Goal: Use online tool/utility

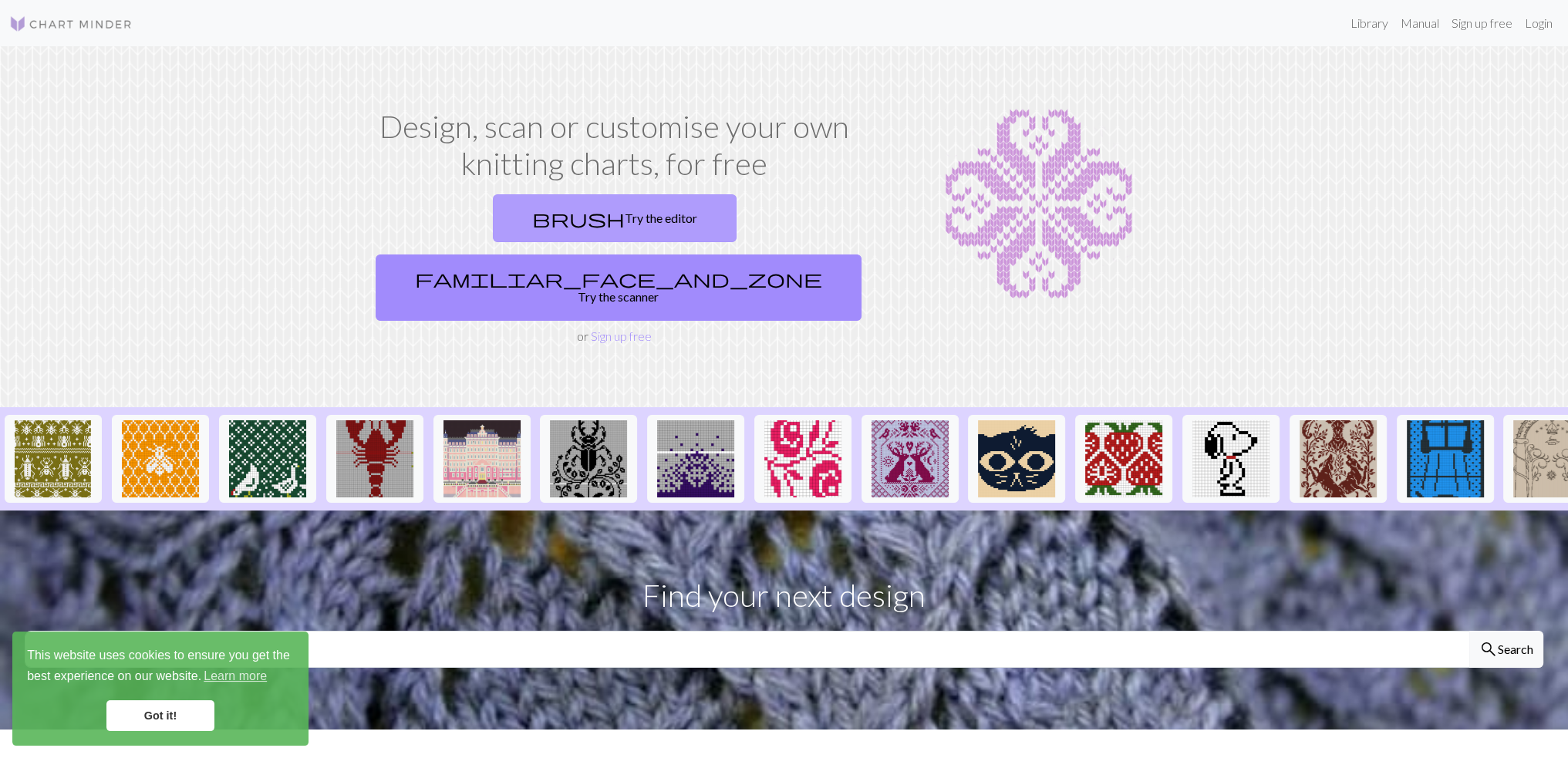
click at [525, 221] on link "brush Try the editor" at bounding box center [615, 217] width 243 height 48
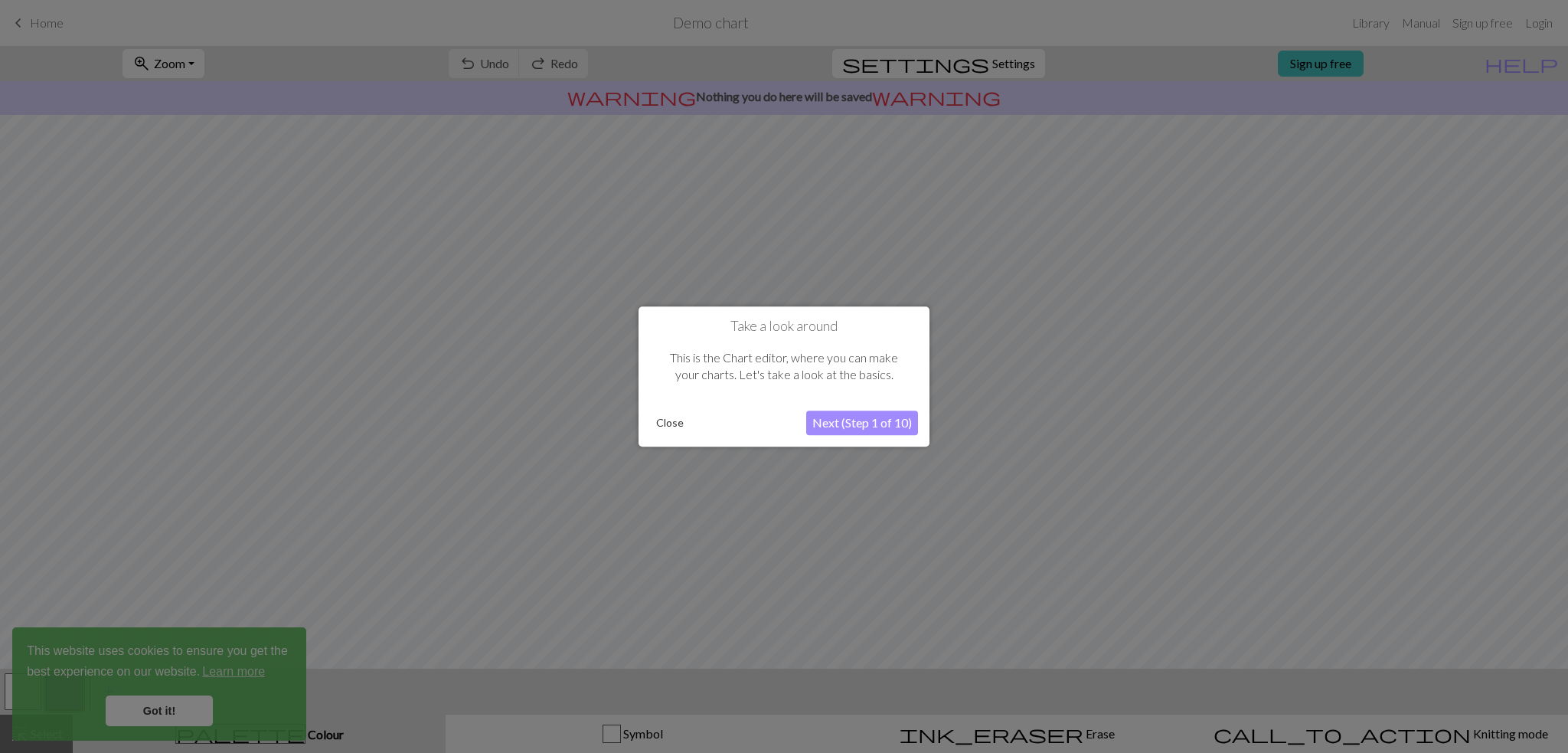
click at [836, 419] on button "Next (Step 1 of 10)" at bounding box center [862, 423] width 112 height 25
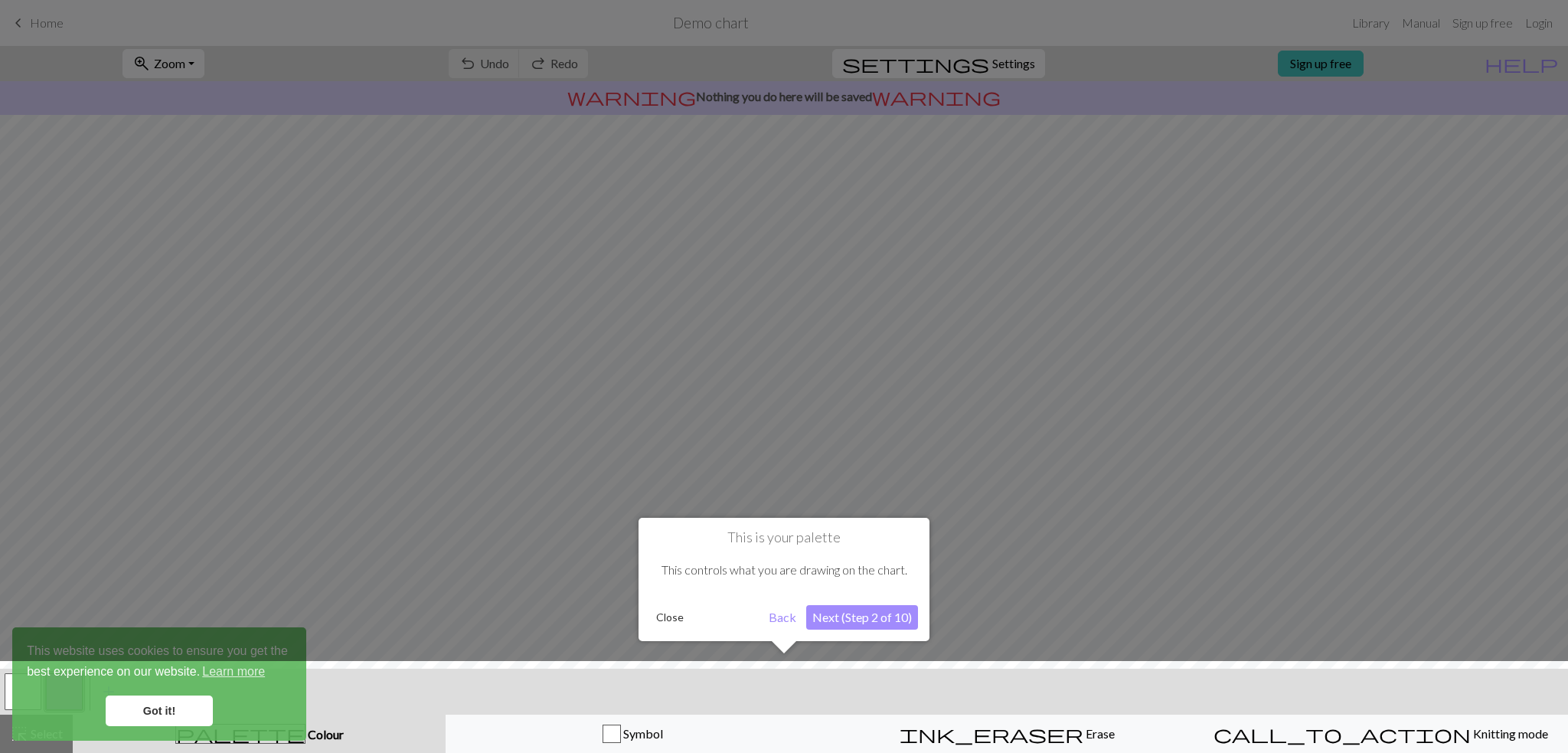
click at [853, 612] on button "Next (Step 2 of 10)" at bounding box center [862, 617] width 112 height 25
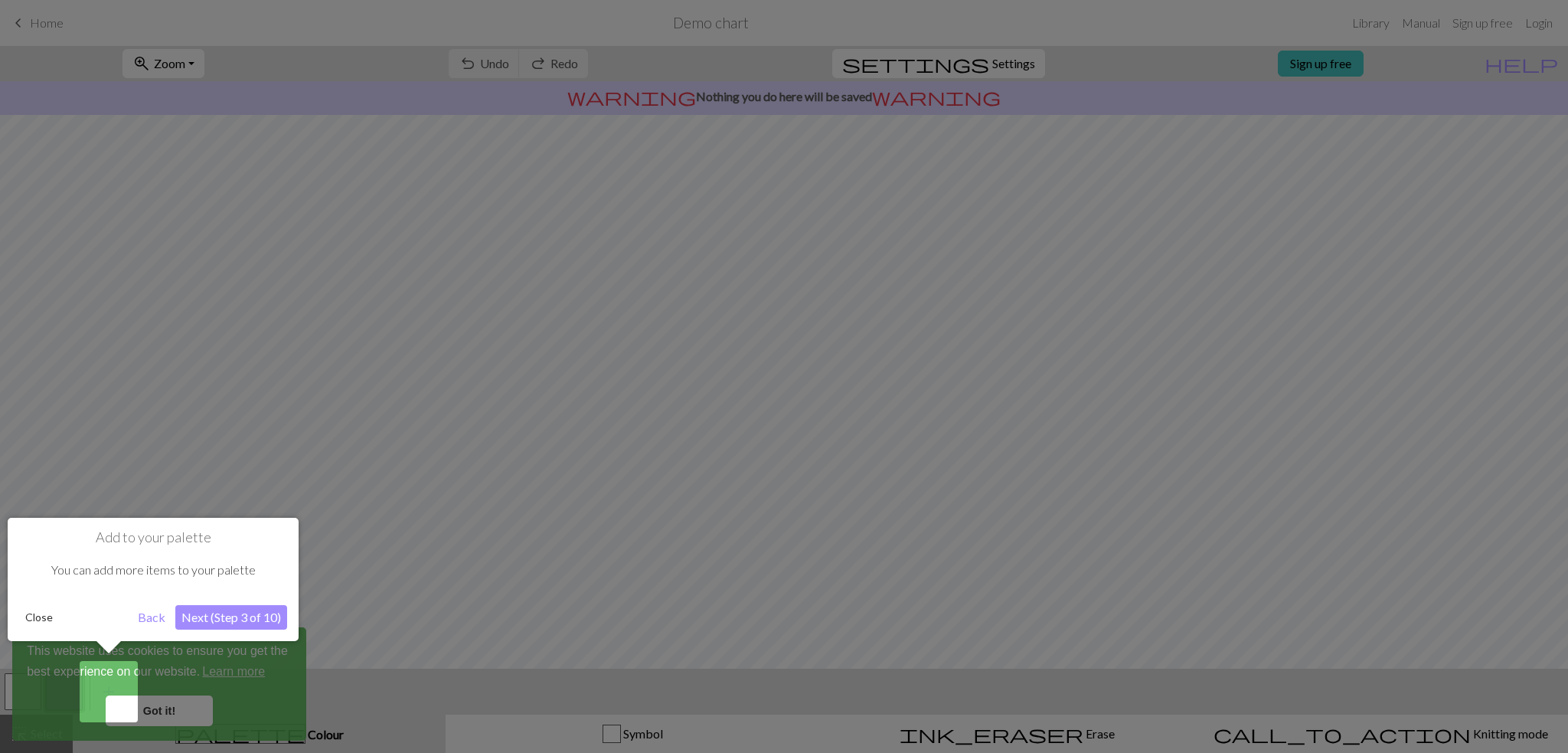
click at [220, 610] on button "Next (Step 3 of 10)" at bounding box center [231, 617] width 112 height 25
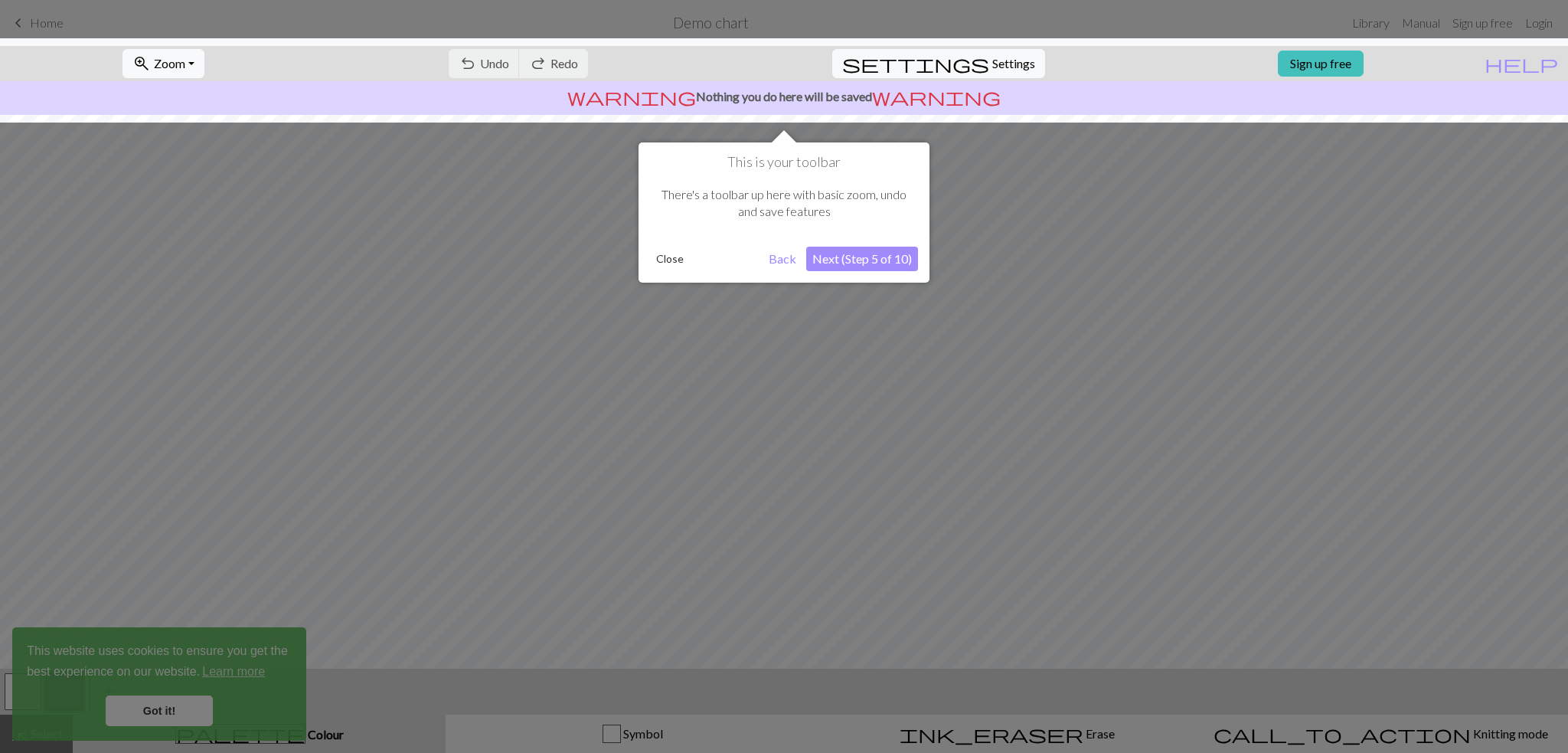
click at [853, 265] on button "Next (Step 5 of 10)" at bounding box center [862, 258] width 112 height 25
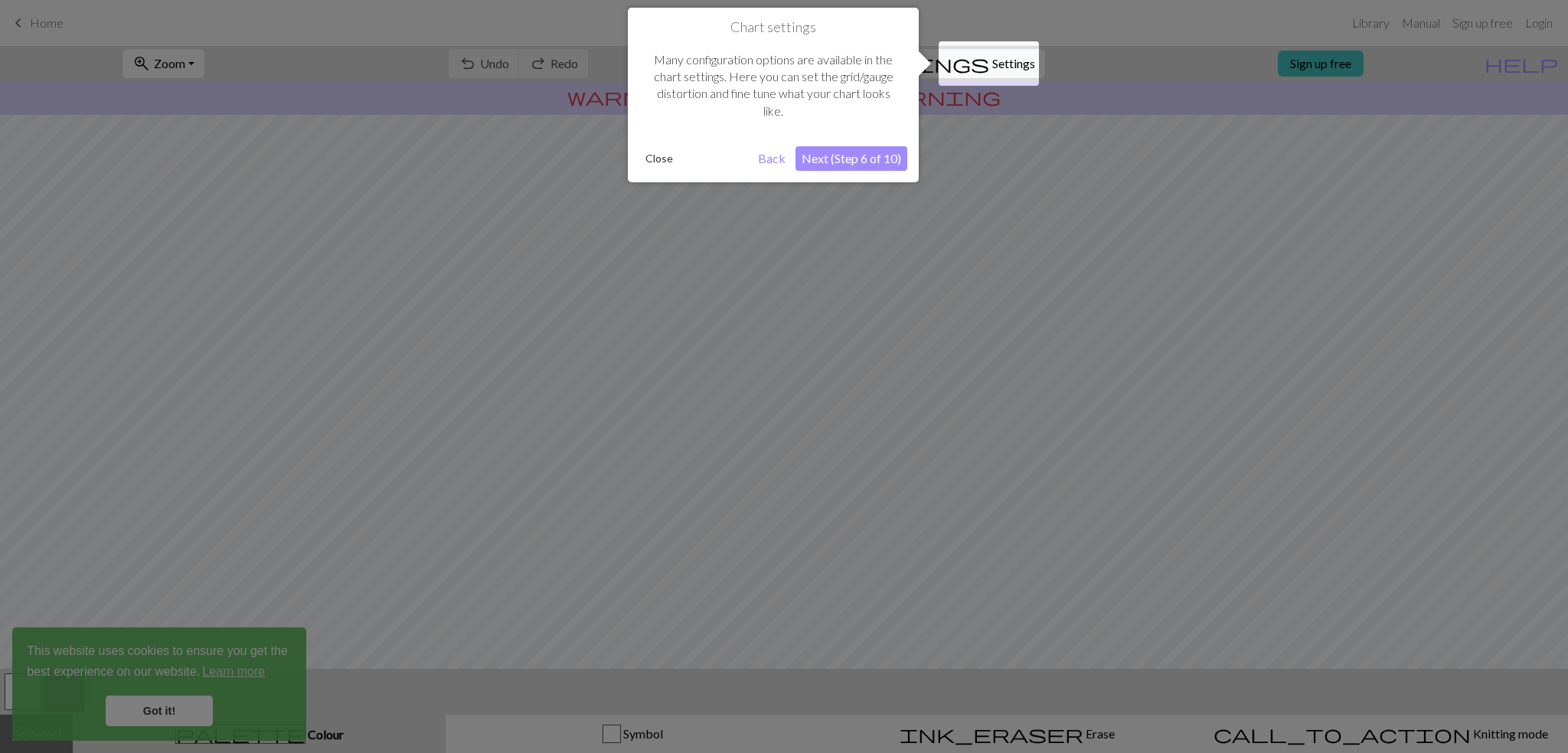
click at [858, 154] on button "Next (Step 6 of 10)" at bounding box center [852, 158] width 112 height 25
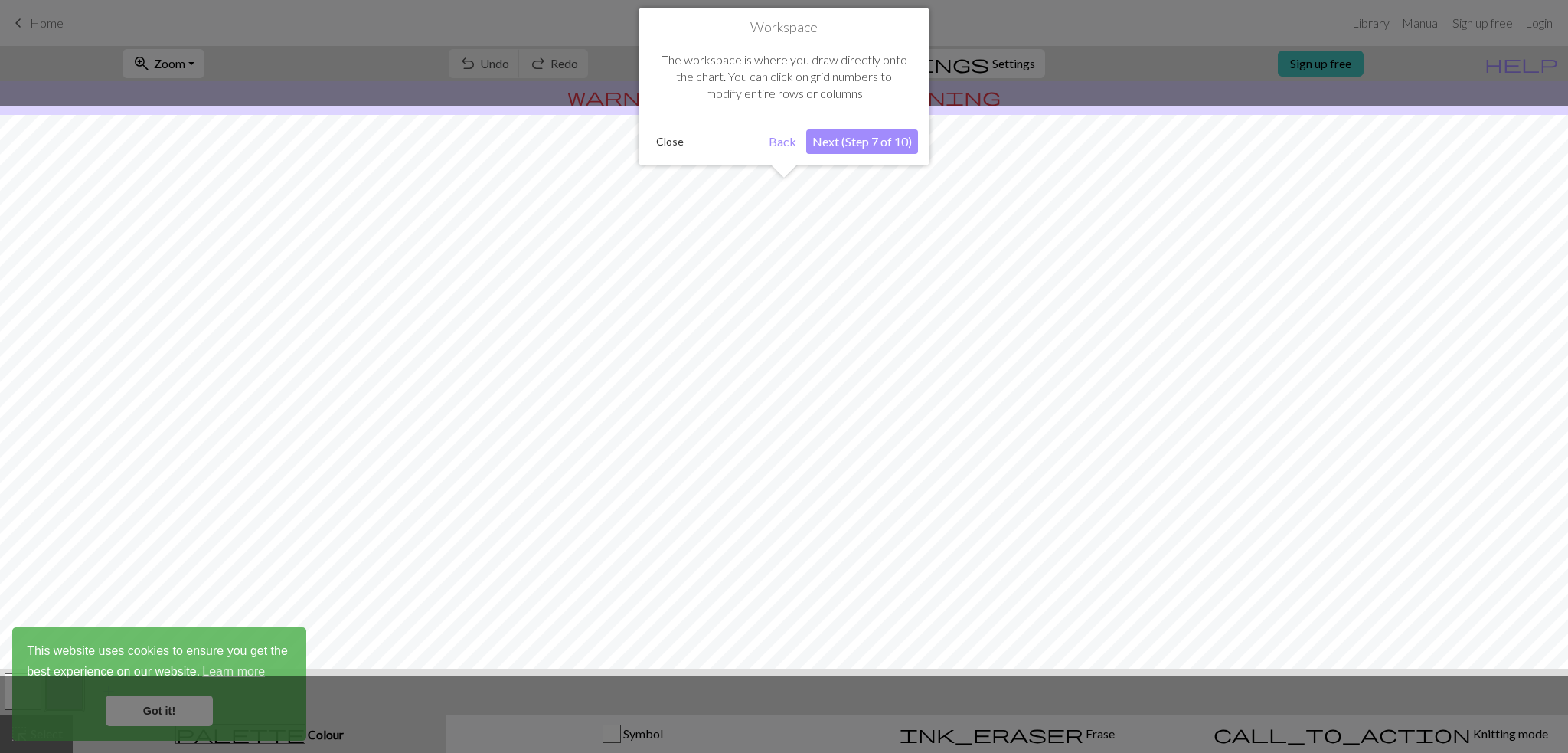
scroll to position [16, 0]
click at [864, 140] on button "Next (Step 7 of 10)" at bounding box center [862, 142] width 112 height 25
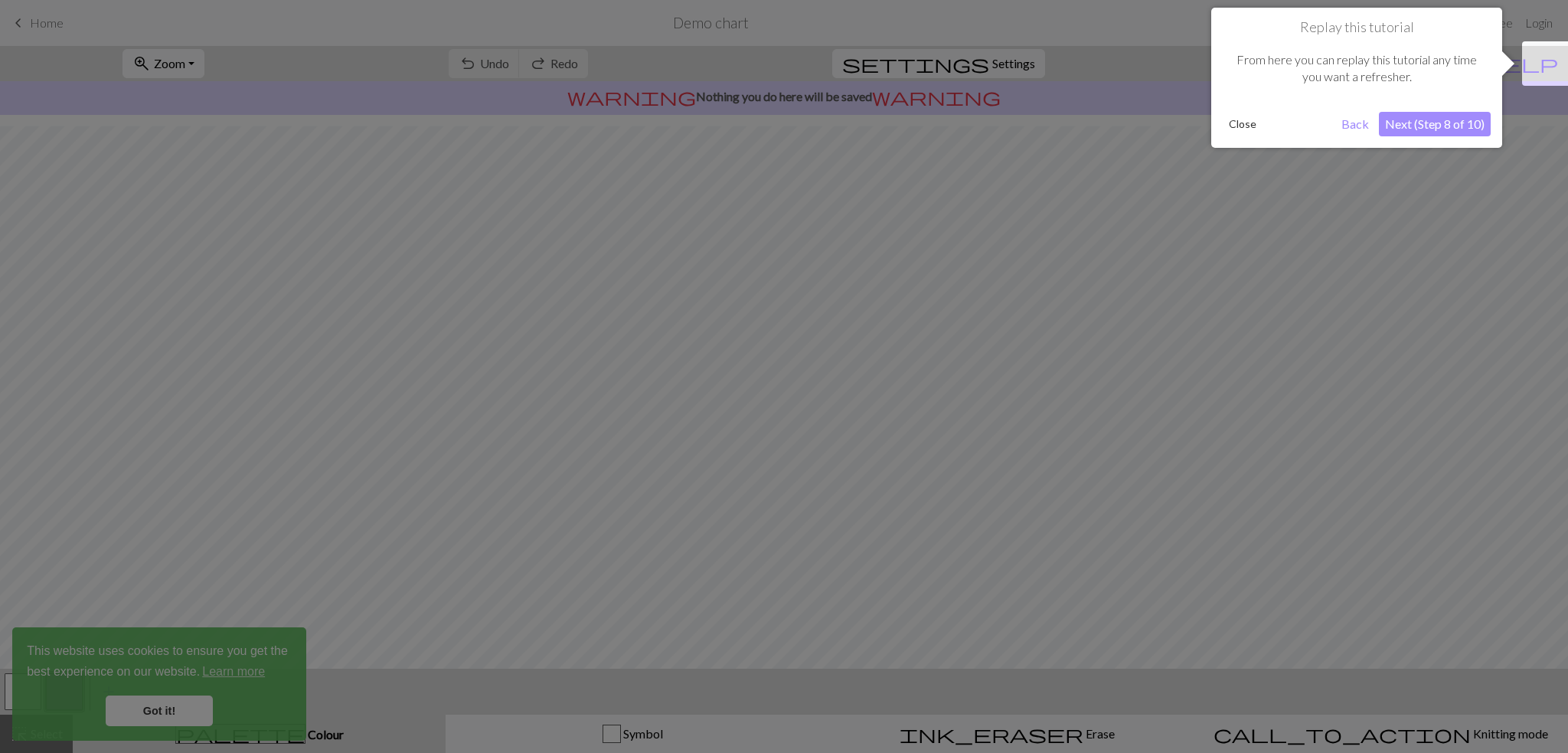
click at [1452, 125] on button "Next (Step 8 of 10)" at bounding box center [1435, 124] width 112 height 25
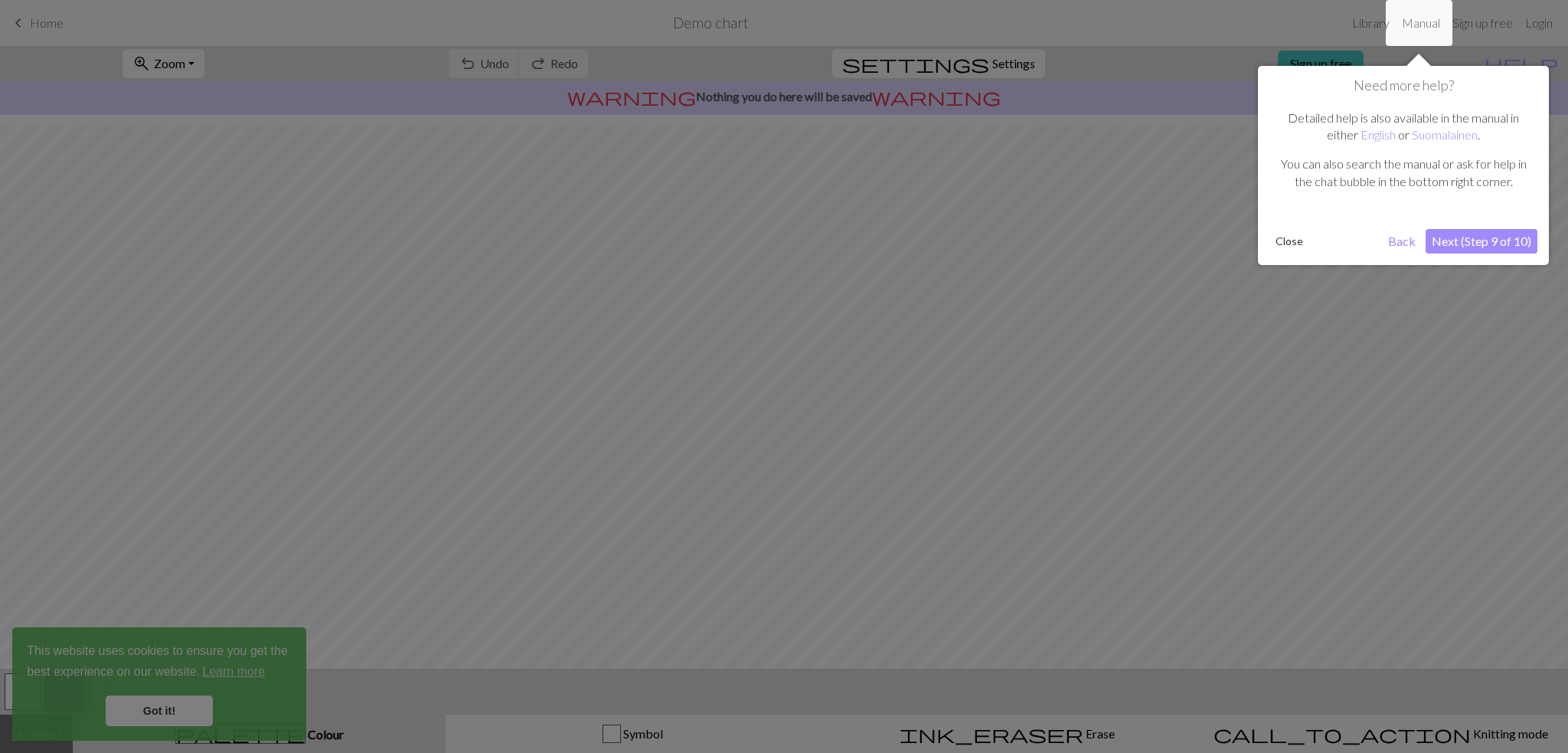
click at [1490, 242] on button "Next (Step 9 of 10)" at bounding box center [1482, 241] width 112 height 25
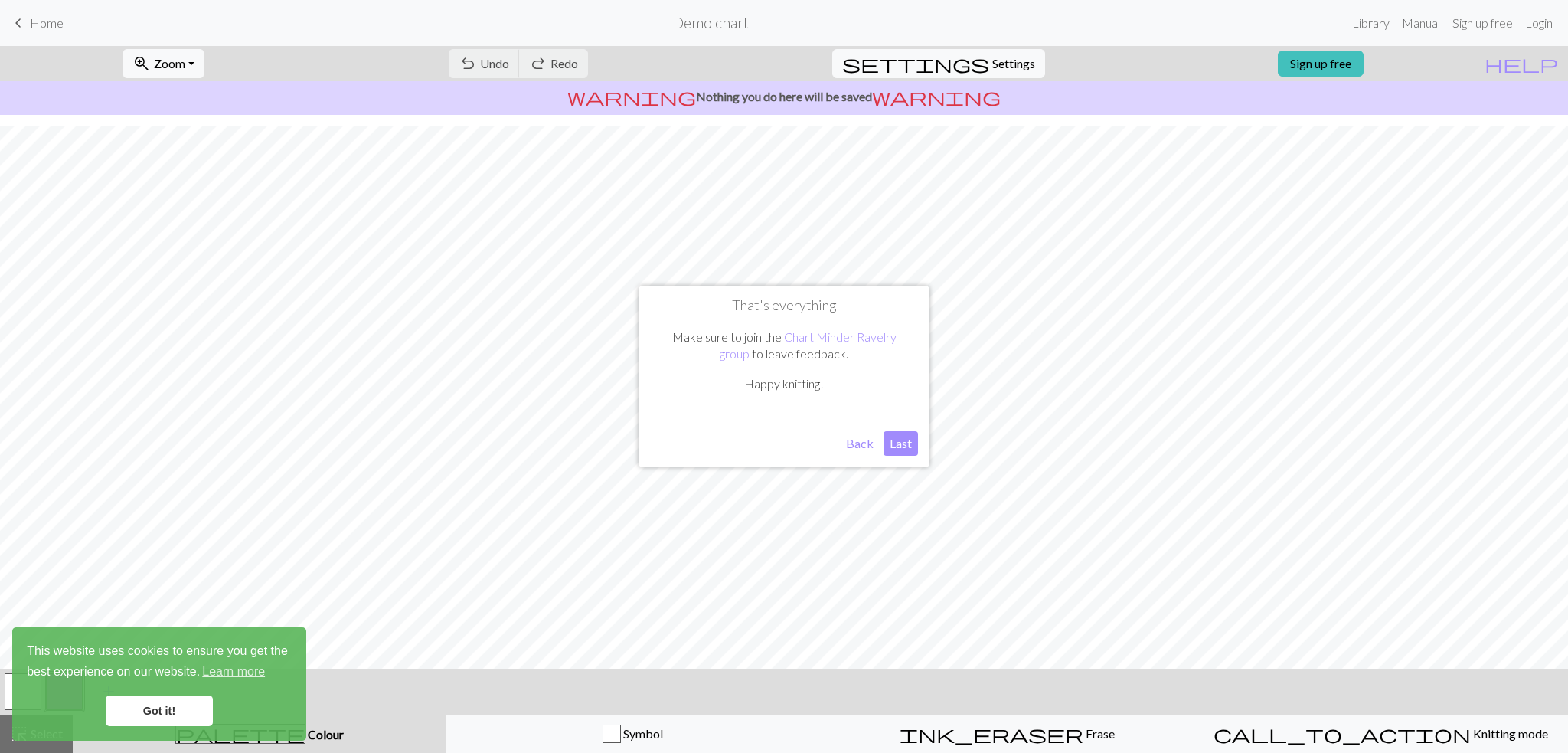
click at [864, 439] on button "Back" at bounding box center [860, 443] width 40 height 25
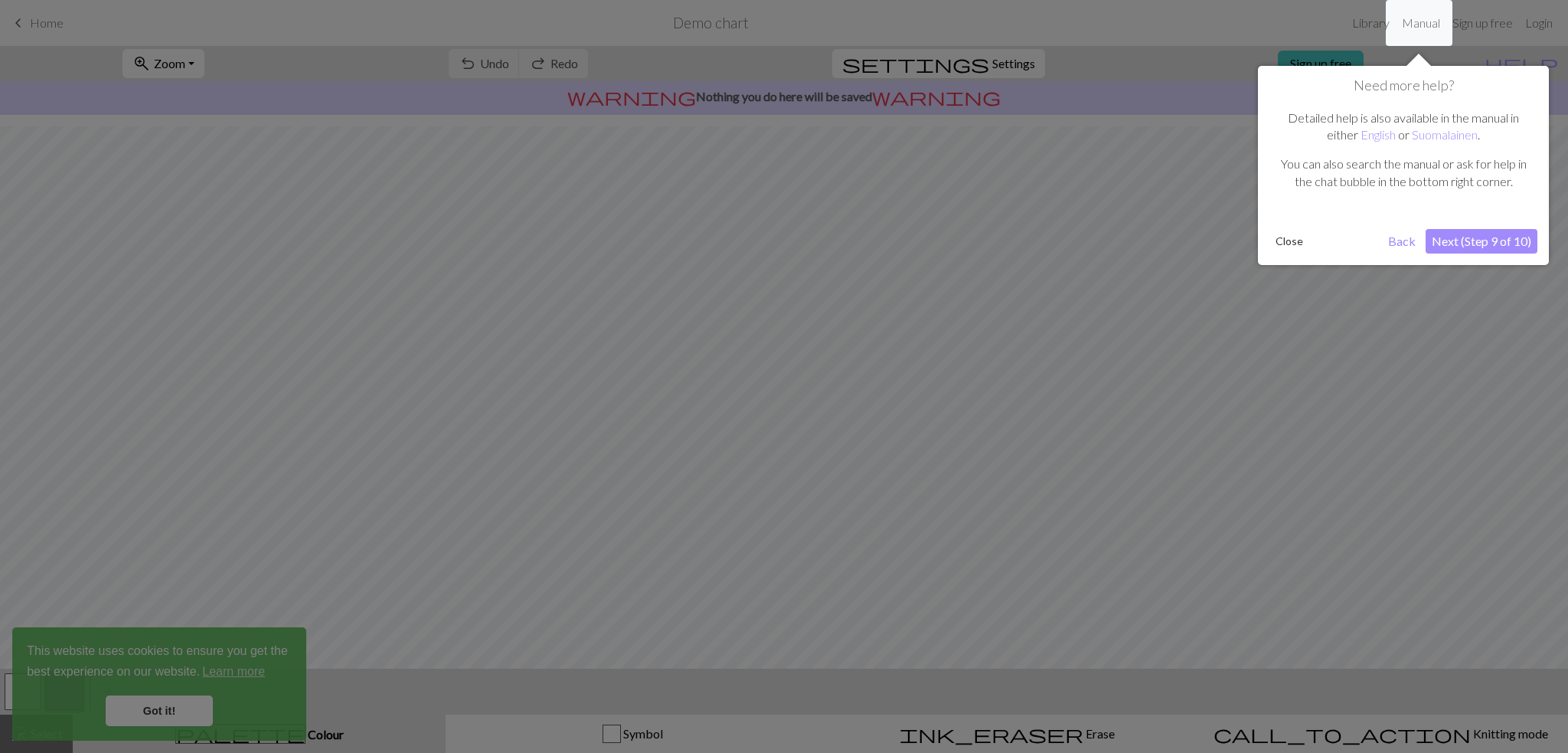
click at [1218, 191] on div at bounding box center [784, 376] width 1568 height 753
